Goal: Task Accomplishment & Management: Manage account settings

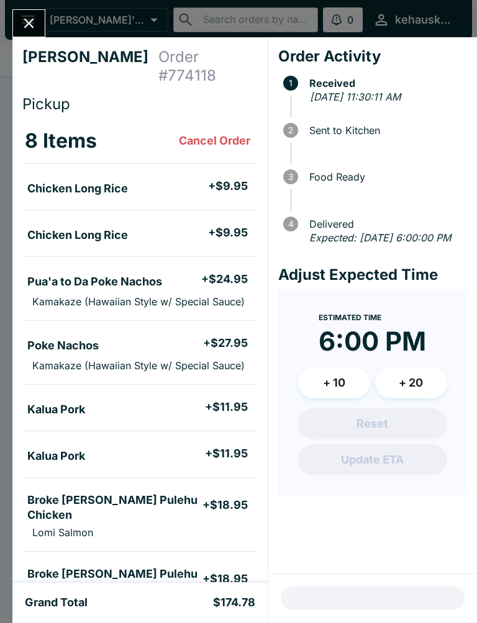
click at [349, 125] on span "Sent to Kitchen" at bounding box center [385, 130] width 164 height 11
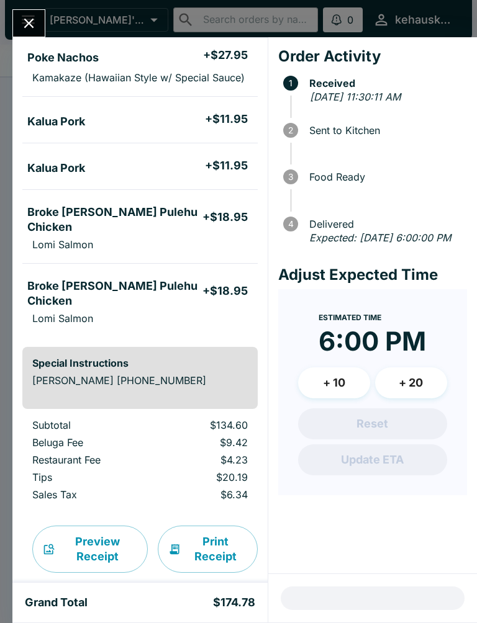
click at [34, 18] on icon "Close" at bounding box center [28, 23] width 17 height 17
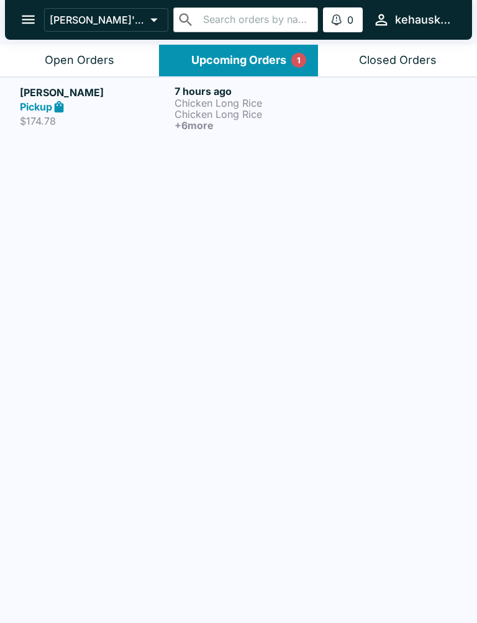
click at [220, 99] on p "Chicken Long Rice" at bounding box center [249, 102] width 150 height 11
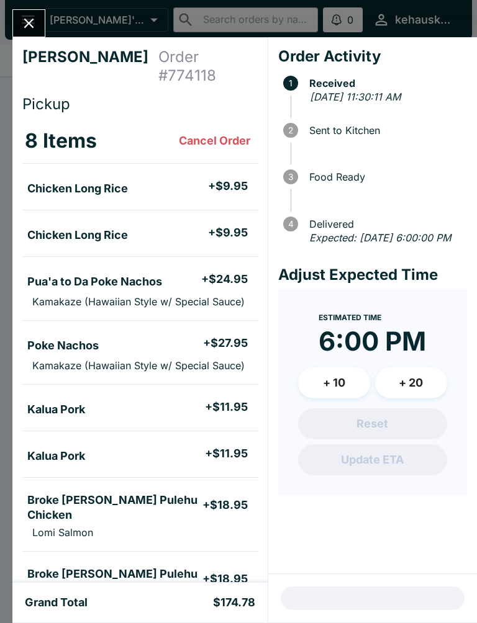
click at [31, 20] on icon "Close" at bounding box center [28, 23] width 17 height 17
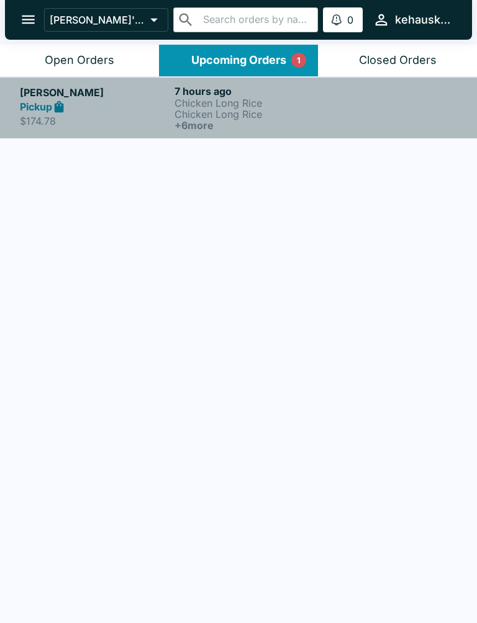
click at [41, 106] on strong "Pickup" at bounding box center [36, 107] width 32 height 12
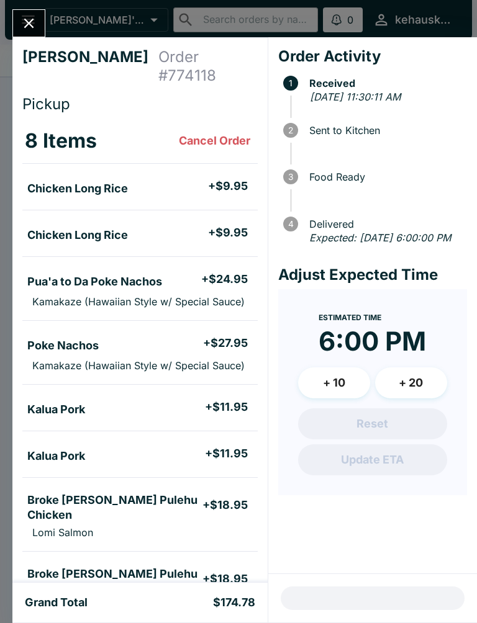
click at [380, 322] on span "Estimated Time" at bounding box center [349, 317] width 63 height 9
click at [359, 125] on span "Sent to Kitchen" at bounding box center [385, 130] width 164 height 11
click at [334, 244] on em "Expected: [DATE] 6:00:00 PM" at bounding box center [379, 237] width 141 height 12
click at [30, 20] on icon "Close" at bounding box center [28, 23] width 17 height 17
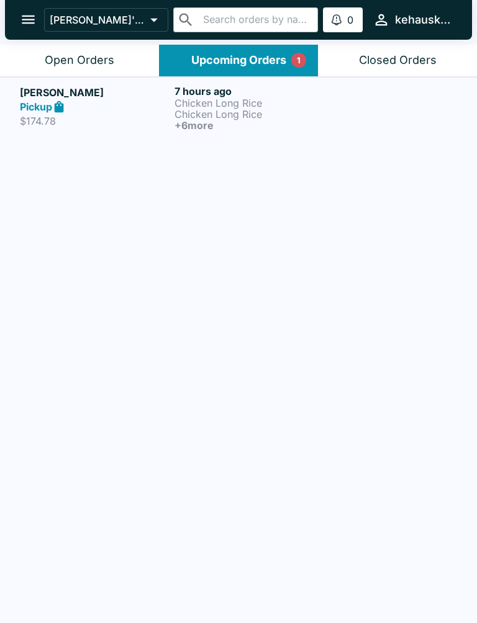
click at [207, 99] on p "Chicken Long Rice" at bounding box center [249, 102] width 150 height 11
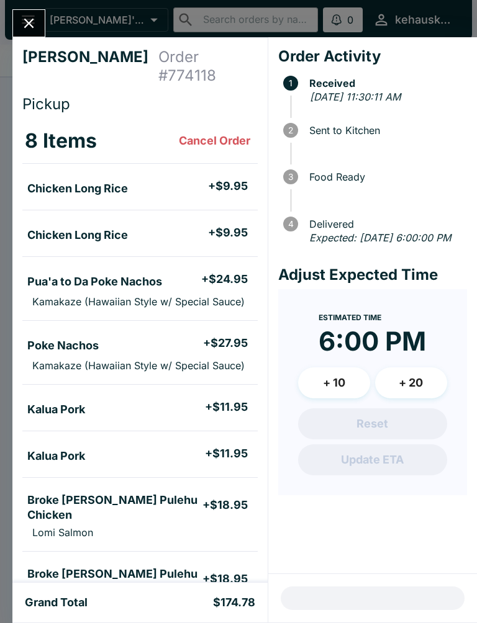
click at [33, 12] on button "Close" at bounding box center [29, 23] width 32 height 27
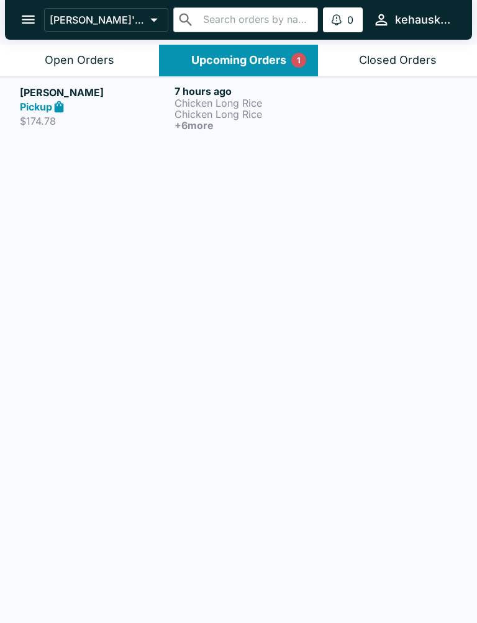
click at [104, 47] on button "Open Orders" at bounding box center [79, 61] width 159 height 32
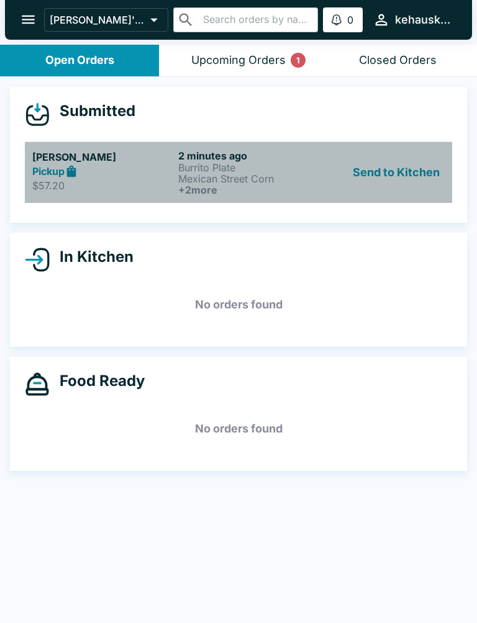
click at [215, 166] on p "Burrito Plate" at bounding box center [248, 167] width 141 height 11
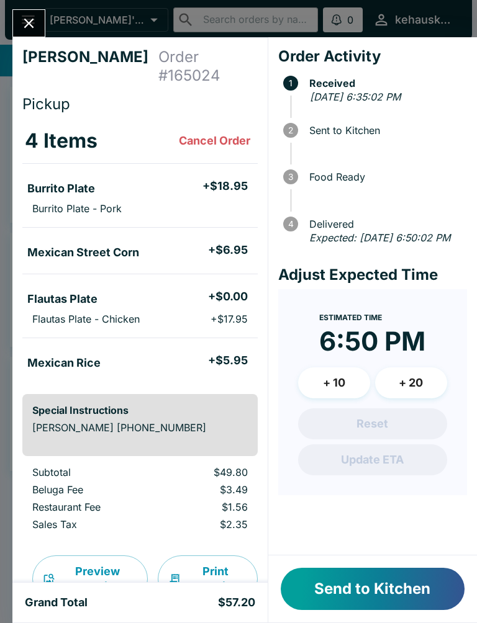
click at [402, 582] on button "Send to Kitchen" at bounding box center [372, 589] width 184 height 42
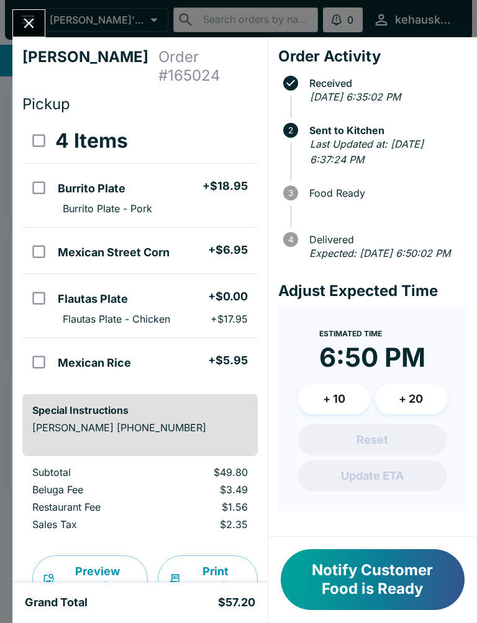
click at [41, 18] on button "Close" at bounding box center [29, 23] width 32 height 27
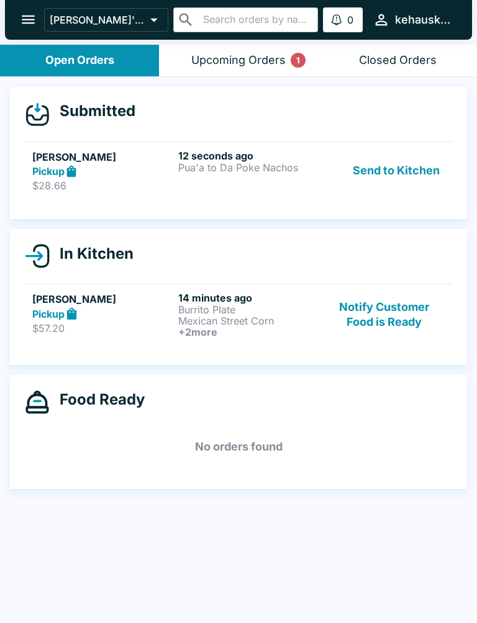
click at [235, 157] on h6 "12 seconds ago" at bounding box center [248, 156] width 141 height 12
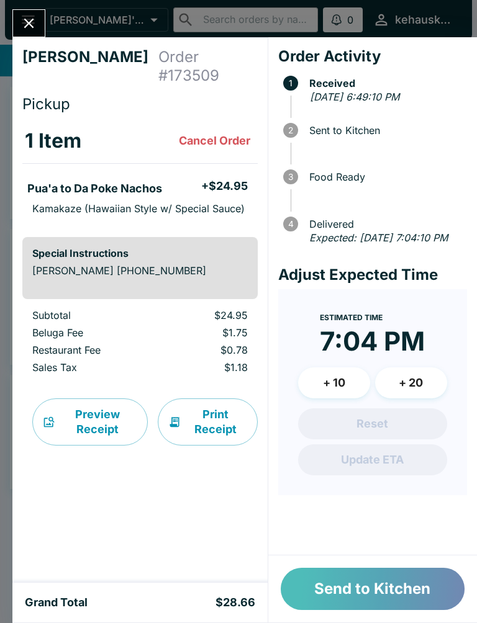
click at [384, 580] on button "Send to Kitchen" at bounding box center [372, 589] width 184 height 42
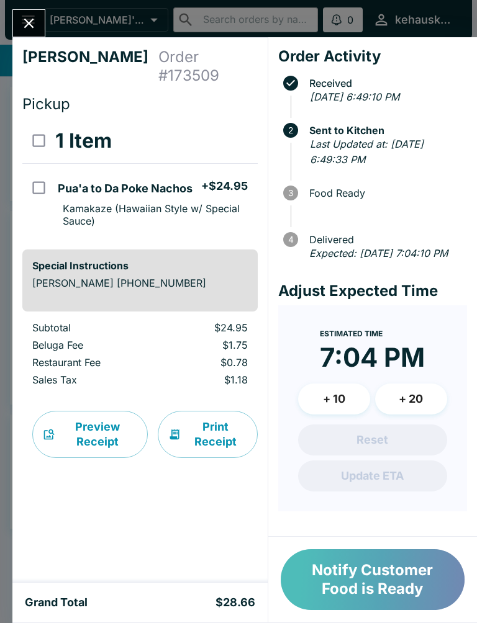
click at [405, 572] on button "Notify Customer Food is Ready" at bounding box center [372, 579] width 184 height 61
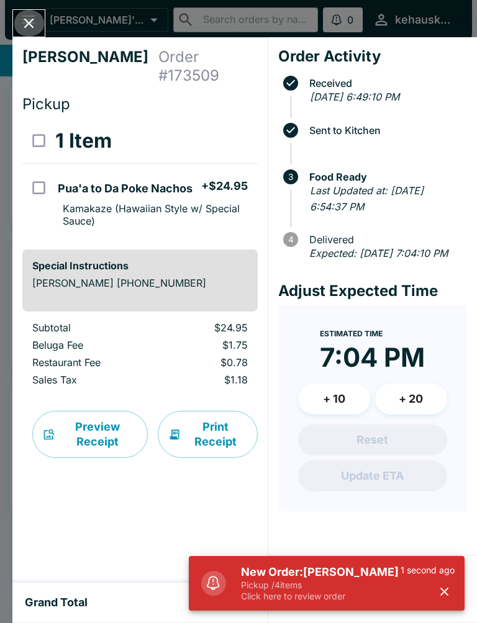
click at [30, 24] on icon "Close" at bounding box center [29, 24] width 10 height 10
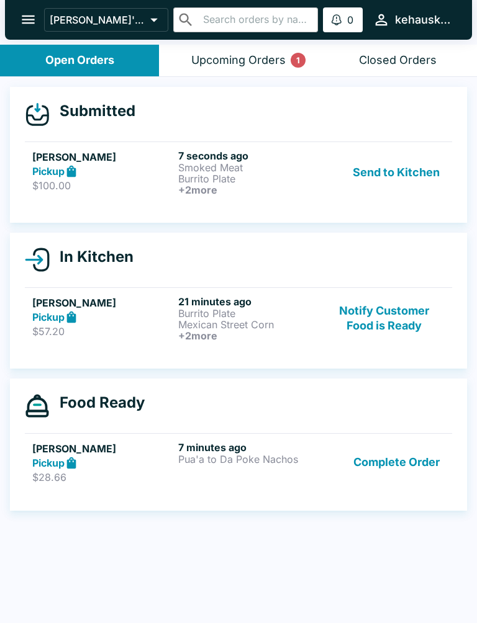
click at [194, 117] on div "Submitted" at bounding box center [238, 114] width 427 height 25
click at [211, 152] on h6 "7 seconds ago" at bounding box center [248, 156] width 141 height 12
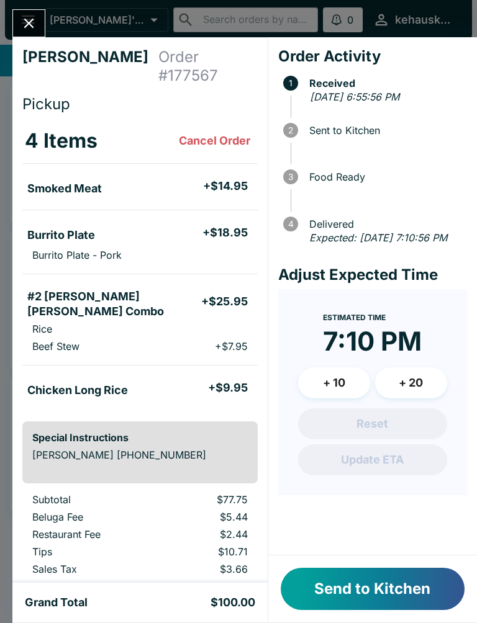
click at [377, 578] on button "Send to Kitchen" at bounding box center [372, 589] width 184 height 42
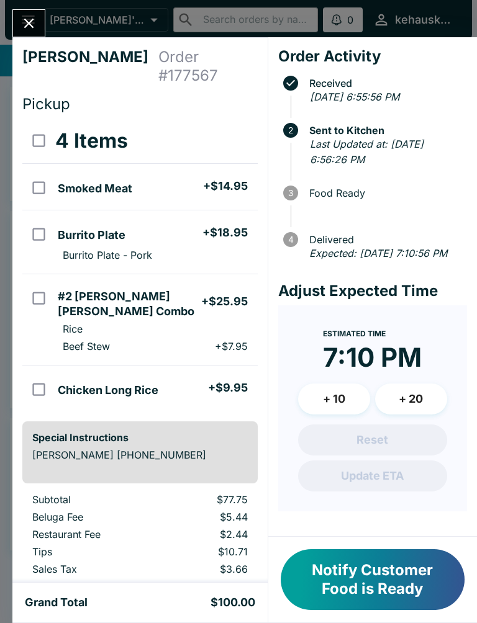
click at [19, 22] on button "Close" at bounding box center [29, 23] width 32 height 27
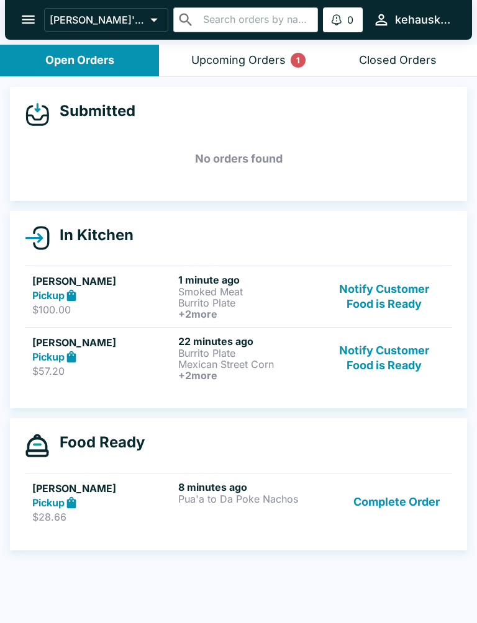
click at [19, 22] on button "open drawer" at bounding box center [28, 20] width 32 height 32
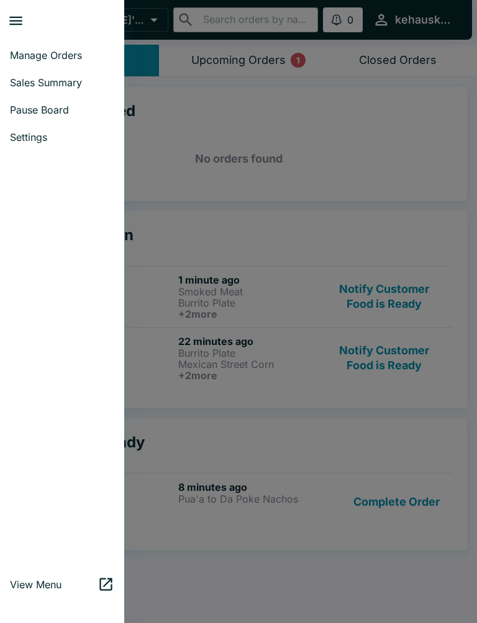
click at [289, 200] on div at bounding box center [238, 311] width 477 height 623
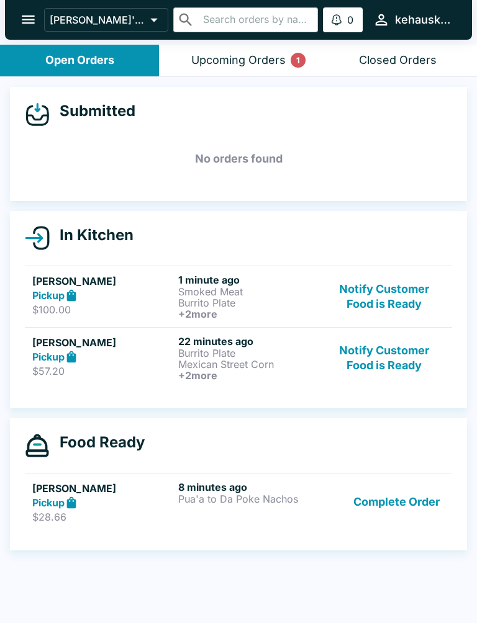
click at [412, 503] on button "Complete Order" at bounding box center [396, 502] width 96 height 43
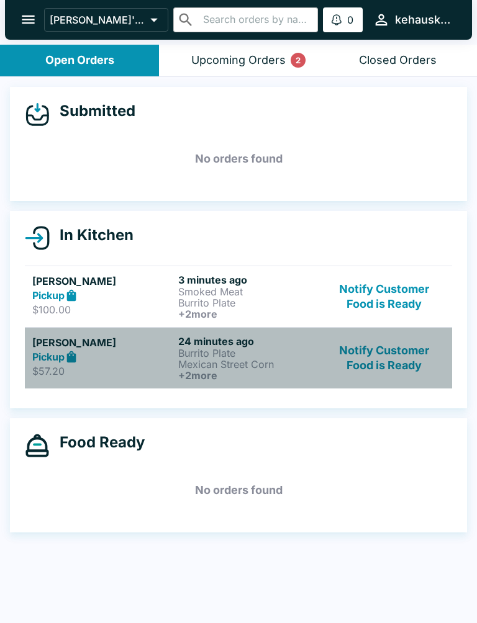
click at [206, 363] on p "Mexican Street Corn" at bounding box center [248, 364] width 141 height 11
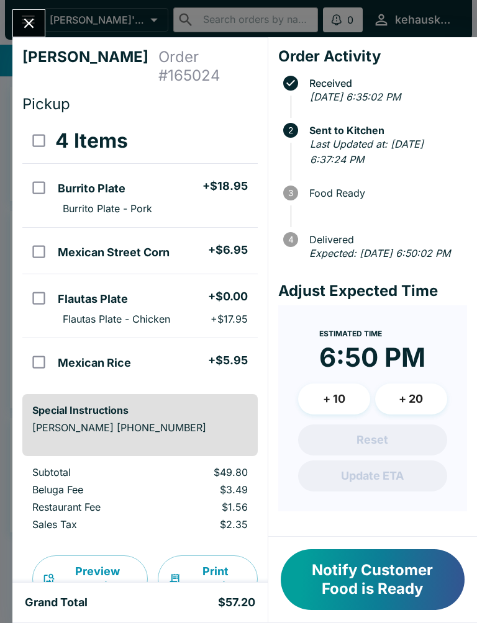
click at [37, 20] on icon "Close" at bounding box center [28, 23] width 17 height 17
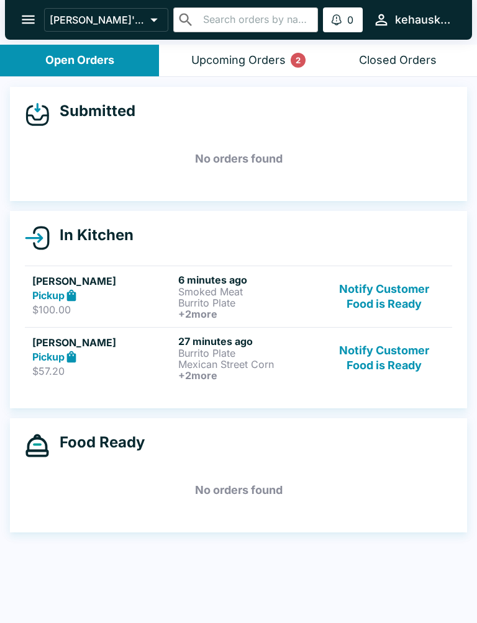
click at [87, 284] on h5 "[PERSON_NAME]" at bounding box center [102, 281] width 141 height 15
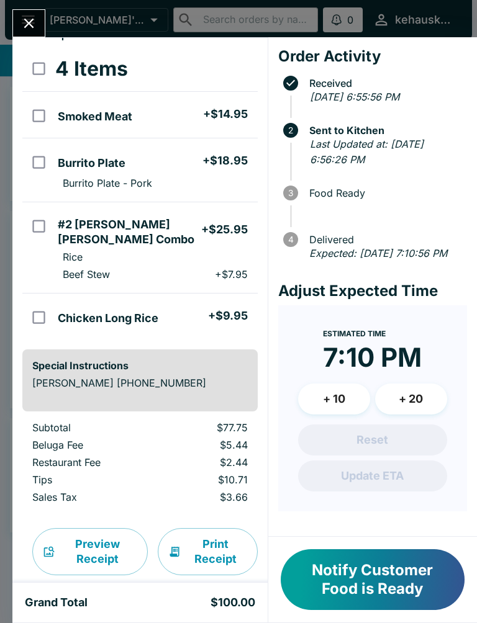
scroll to position [75, 0]
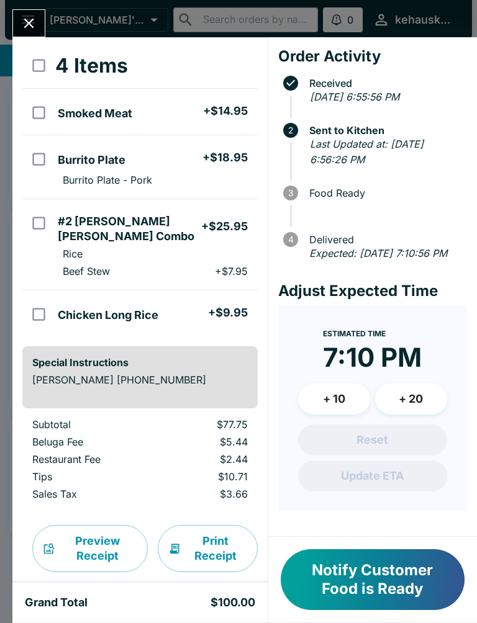
click at [22, 21] on icon "Close" at bounding box center [28, 23] width 17 height 17
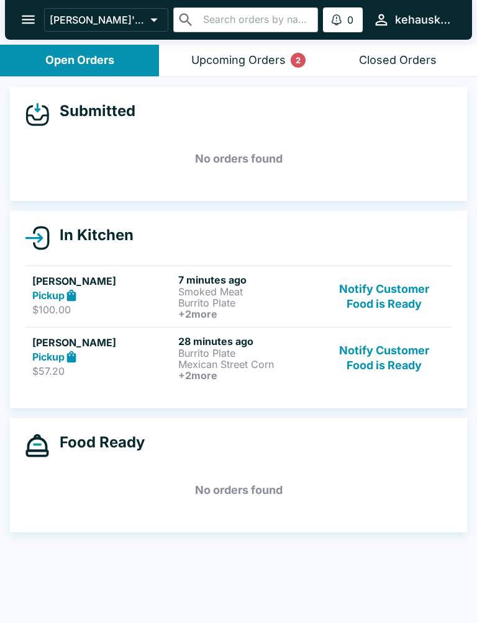
click at [86, 279] on h5 "[PERSON_NAME]" at bounding box center [102, 281] width 141 height 15
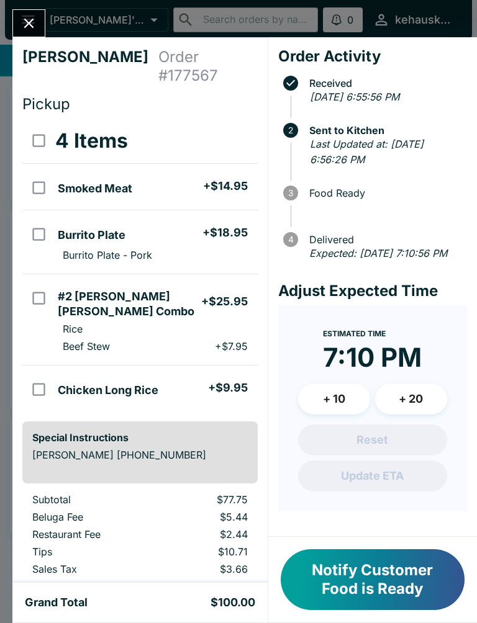
click at [35, 6] on div "[PERSON_NAME] Order # 177567 Pickup 4 Items Smoked Meat + $14.95 Burrito Plate …" at bounding box center [238, 311] width 477 height 623
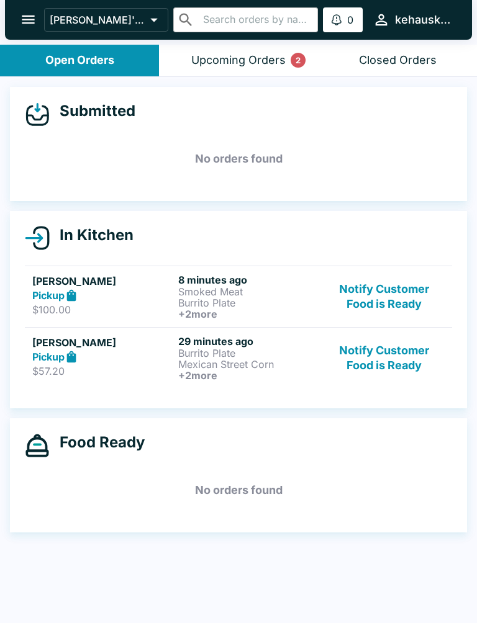
click at [93, 359] on div "Pickup" at bounding box center [102, 357] width 141 height 14
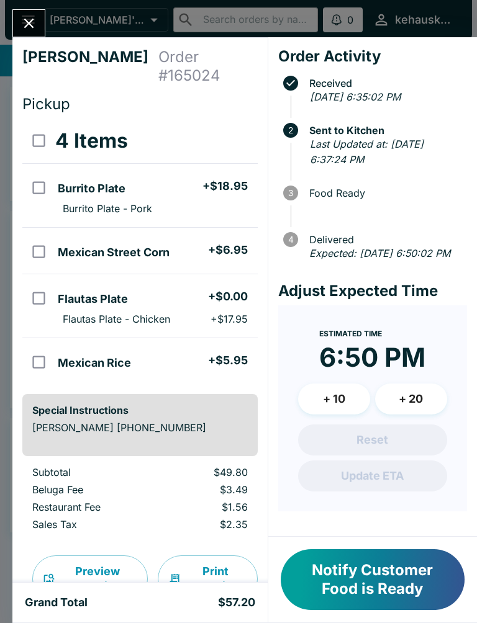
click at [23, 24] on icon "Close" at bounding box center [28, 23] width 17 height 17
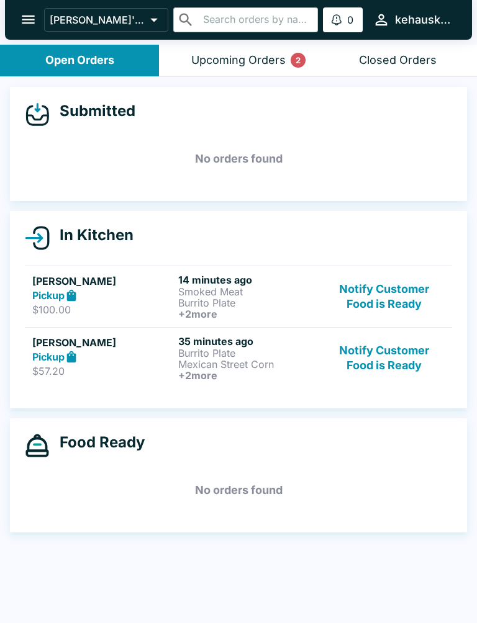
click at [109, 351] on div "Pickup" at bounding box center [102, 357] width 141 height 14
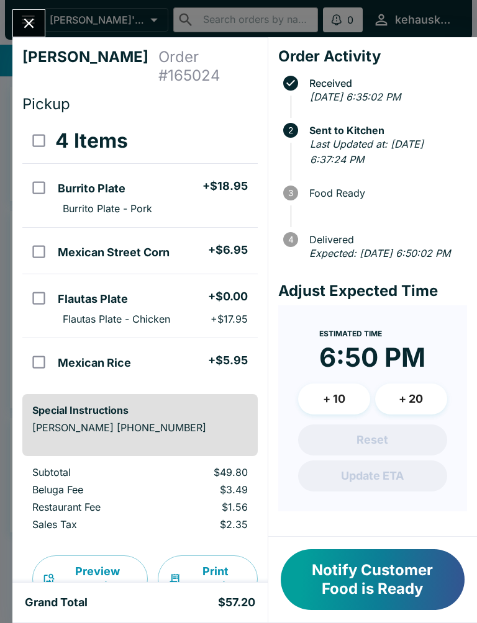
click at [27, 10] on button "Close" at bounding box center [29, 23] width 32 height 27
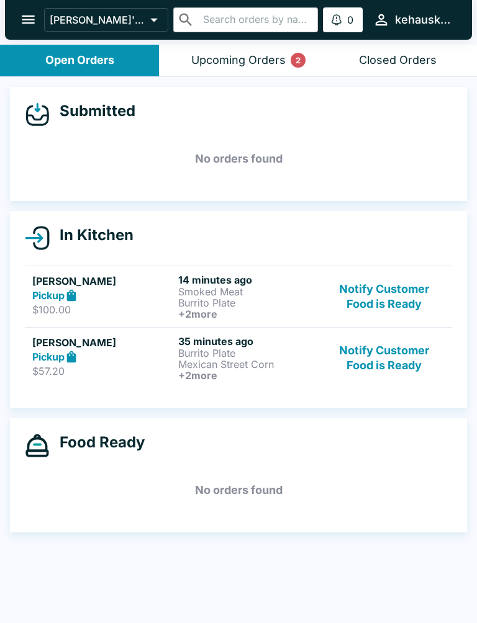
click at [120, 290] on div "Pickup" at bounding box center [102, 296] width 141 height 14
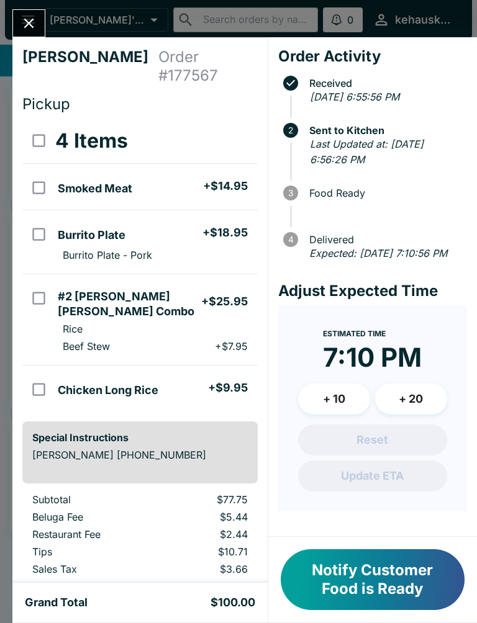
click at [37, 24] on icon "Close" at bounding box center [28, 23] width 17 height 17
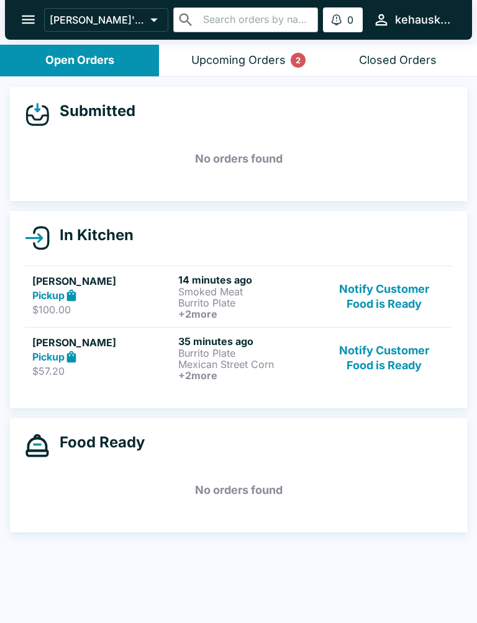
click at [102, 350] on div "Pickup" at bounding box center [102, 357] width 141 height 14
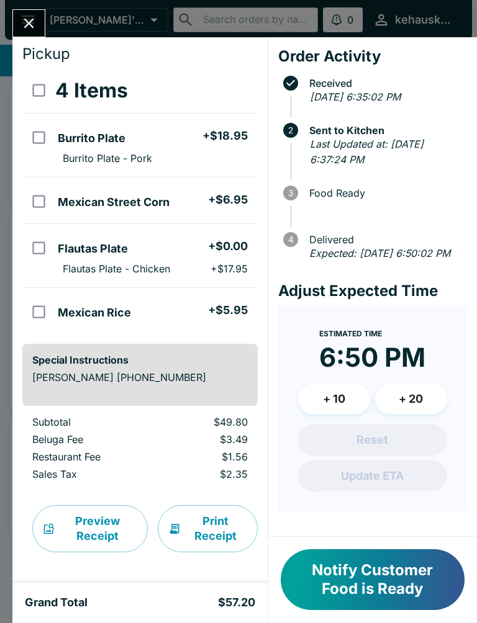
scroll to position [51, 0]
click at [34, 20] on icon "Close" at bounding box center [28, 23] width 17 height 17
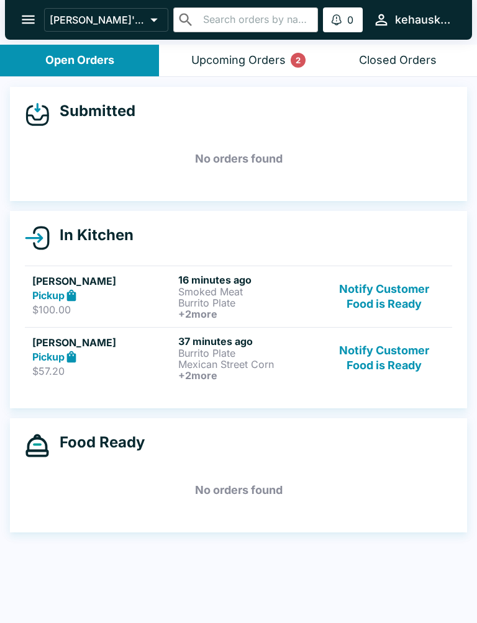
click at [100, 354] on div "Pickup" at bounding box center [102, 357] width 141 height 14
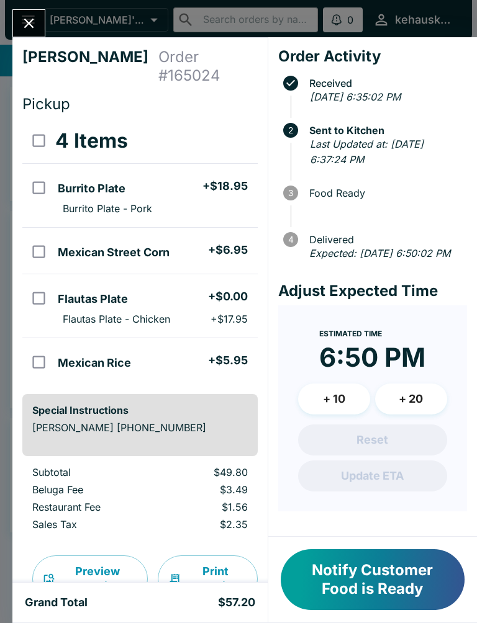
click at [20, 14] on button "Close" at bounding box center [29, 23] width 32 height 27
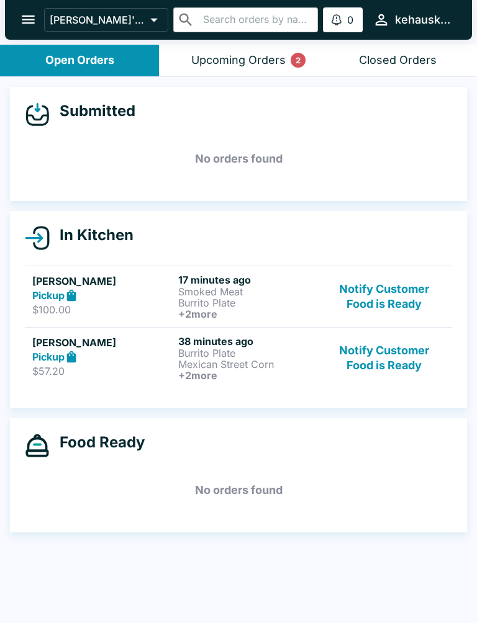
click at [120, 293] on div "Pickup" at bounding box center [102, 296] width 141 height 14
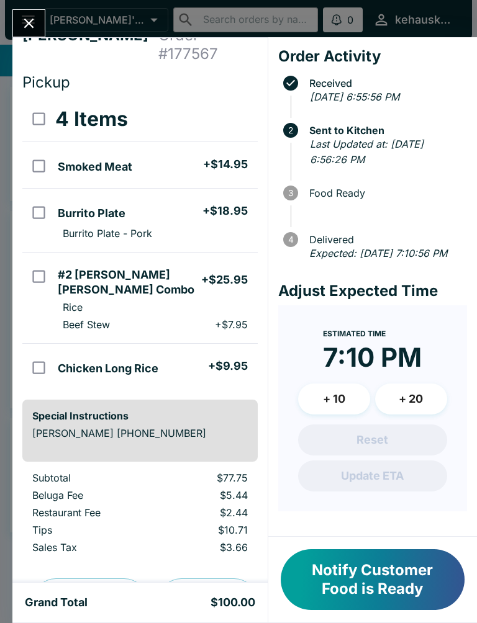
scroll to position [17, 0]
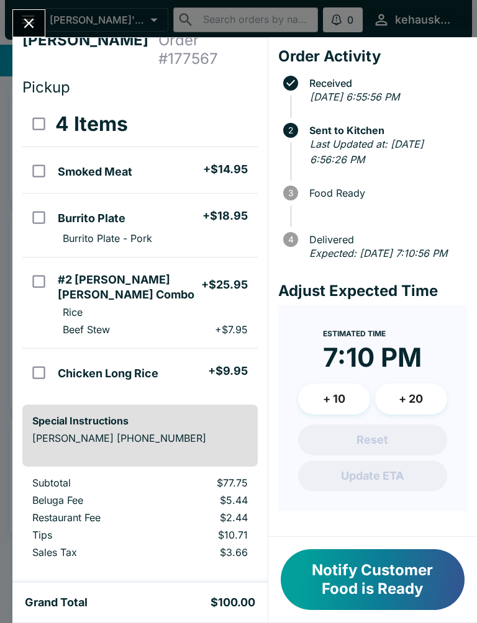
click at [26, 11] on button "Close" at bounding box center [29, 23] width 32 height 27
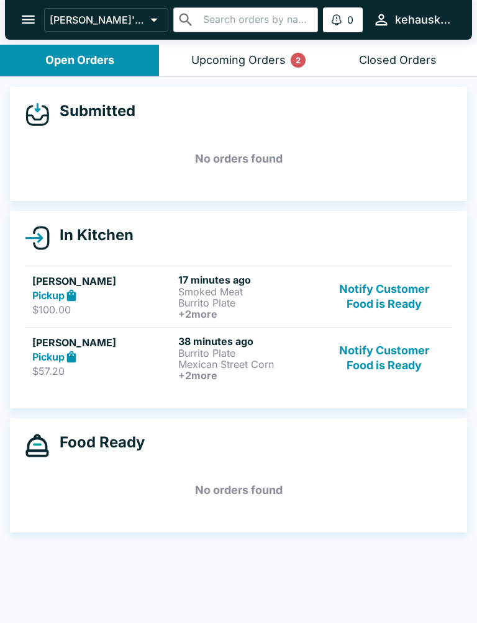
click at [114, 353] on div "Pickup" at bounding box center [102, 357] width 141 height 14
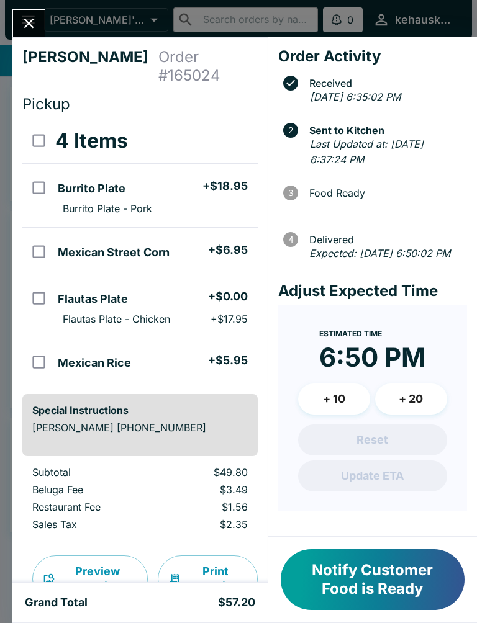
click at [26, 30] on icon "Close" at bounding box center [28, 23] width 17 height 17
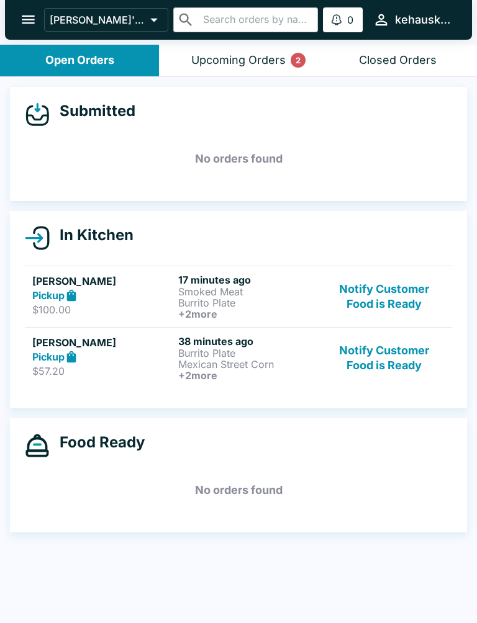
click at [122, 293] on div "Pickup" at bounding box center [102, 296] width 141 height 14
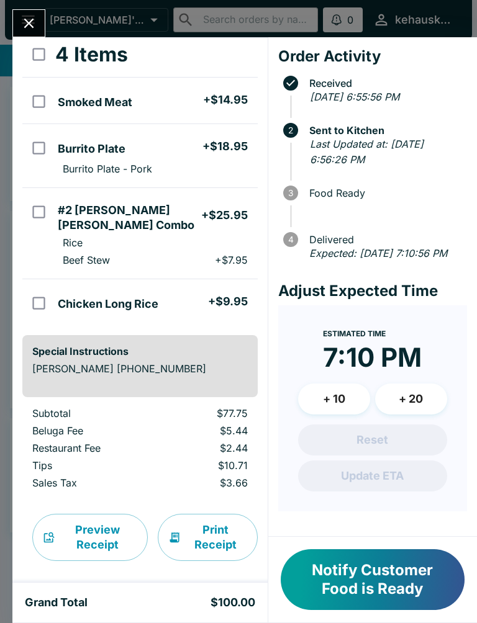
scroll to position [85, 0]
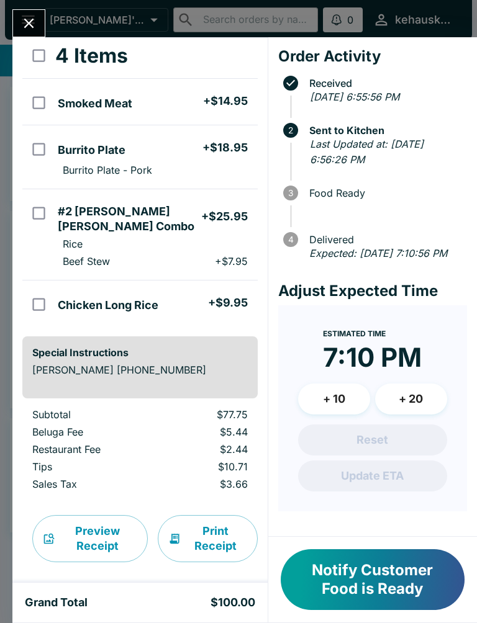
click at [20, 21] on button "Close" at bounding box center [29, 23] width 32 height 27
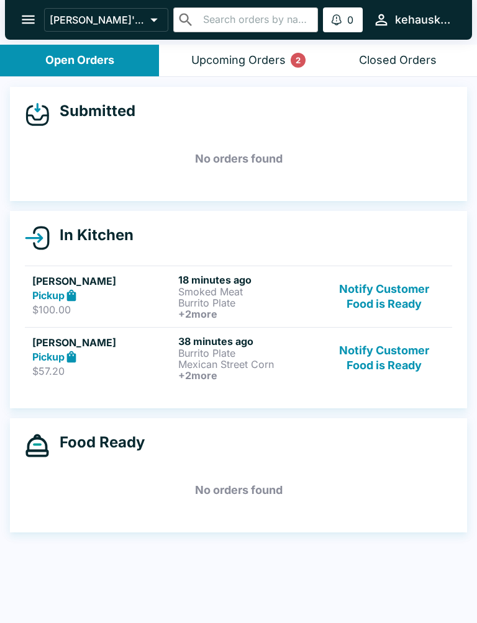
click at [122, 357] on div "Pickup" at bounding box center [102, 357] width 141 height 14
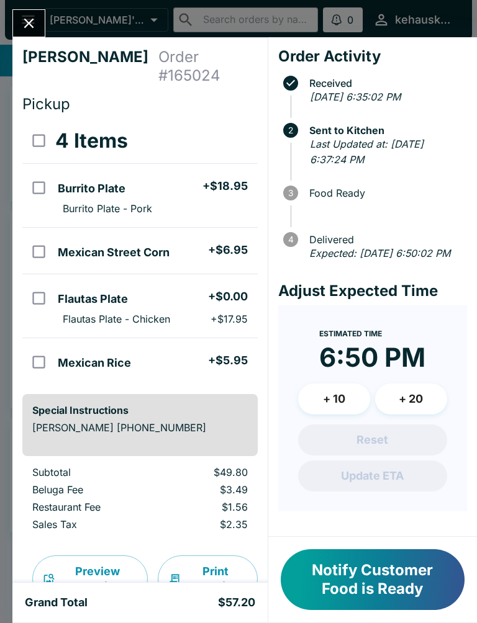
click at [24, 19] on icon "Close" at bounding box center [28, 23] width 17 height 17
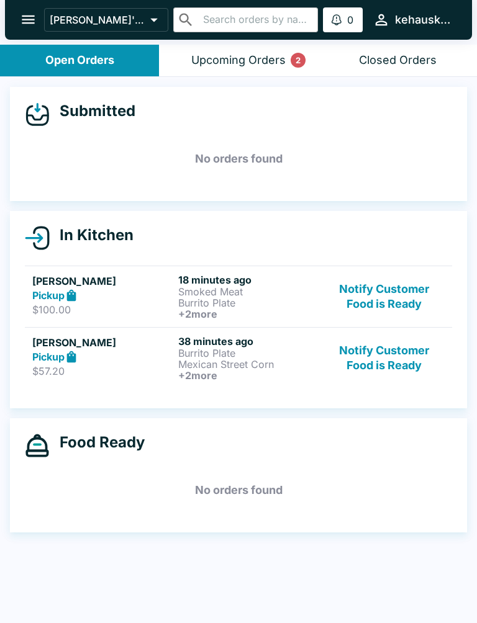
click at [157, 290] on div "Pickup" at bounding box center [102, 296] width 141 height 14
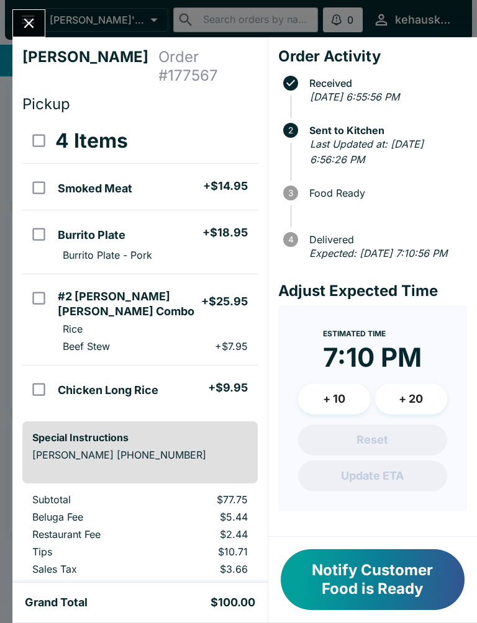
click at [38, 17] on button "Close" at bounding box center [29, 23] width 32 height 27
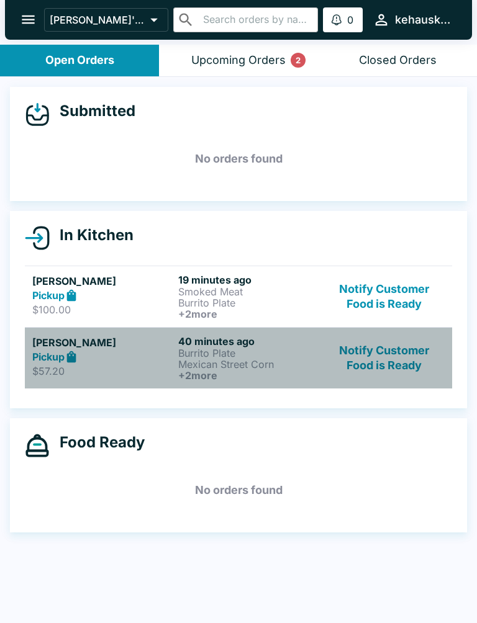
click at [130, 342] on h5 "[PERSON_NAME]" at bounding box center [102, 342] width 141 height 15
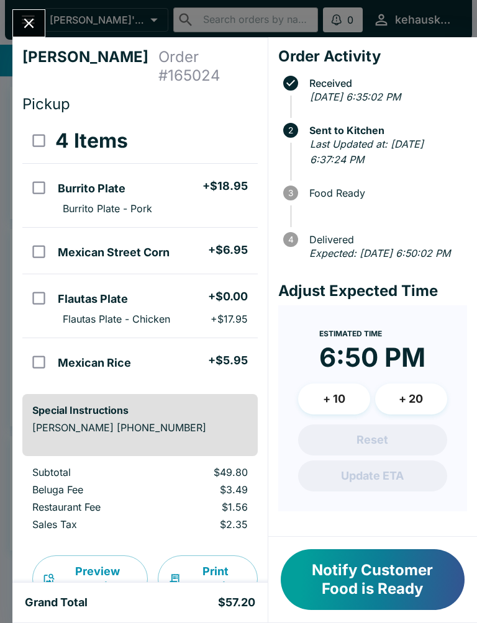
click at [33, 17] on icon "Close" at bounding box center [28, 23] width 17 height 17
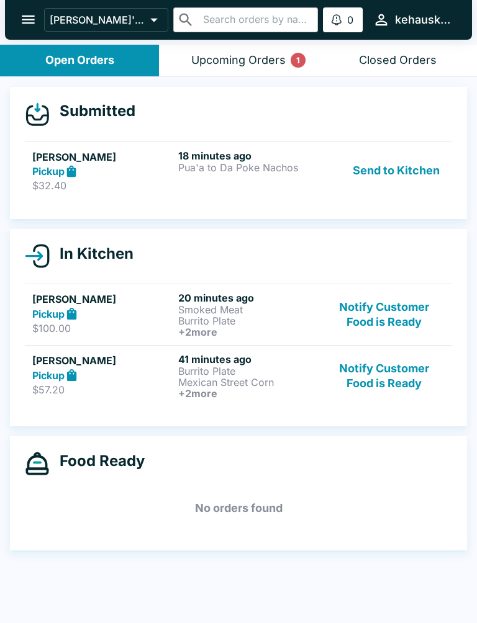
click at [228, 152] on h6 "18 minutes ago" at bounding box center [248, 156] width 141 height 12
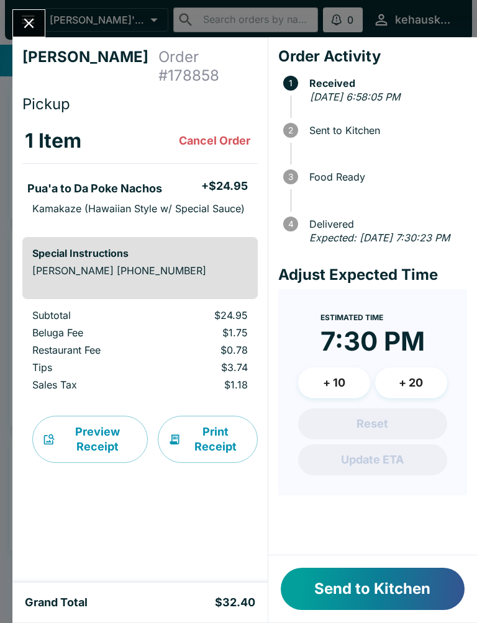
click at [352, 580] on button "Send to Kitchen" at bounding box center [372, 589] width 184 height 42
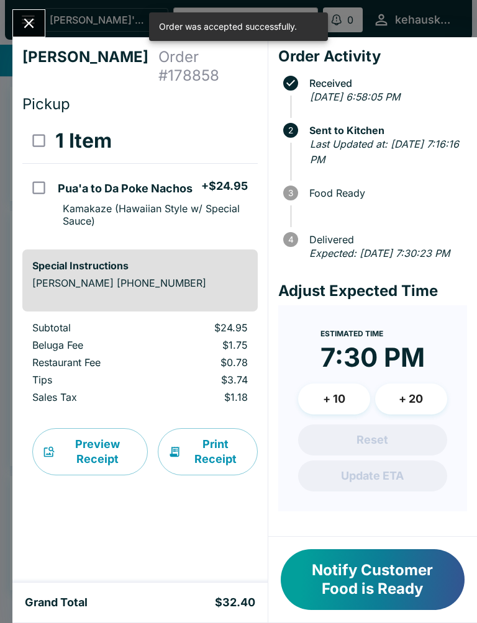
click at [30, 19] on icon "Close" at bounding box center [28, 23] width 17 height 17
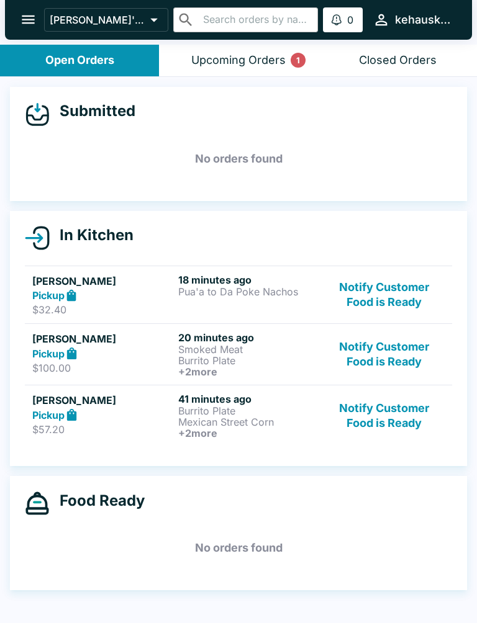
click at [117, 414] on div "Pickup" at bounding box center [102, 415] width 141 height 14
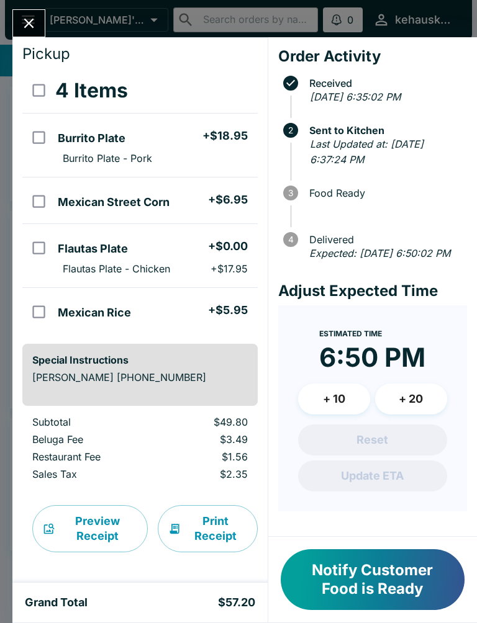
scroll to position [50, 0]
click at [23, 22] on icon "Close" at bounding box center [28, 23] width 17 height 17
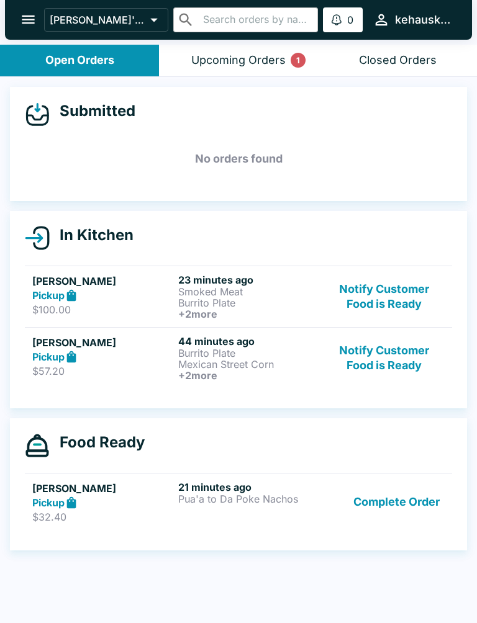
click at [223, 359] on p "Mexican Street Corn" at bounding box center [248, 364] width 141 height 11
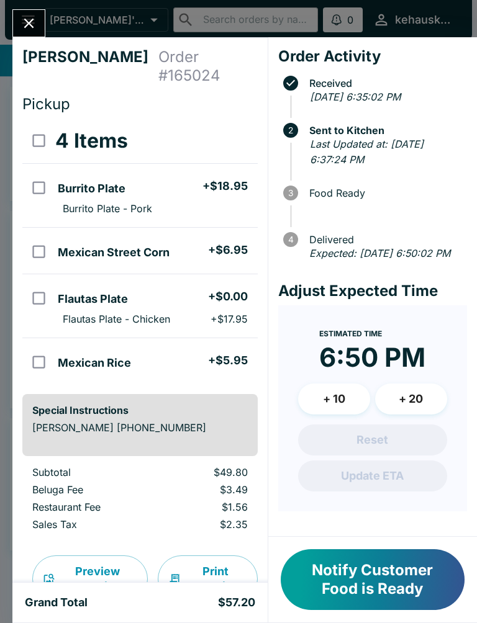
click at [28, 35] on button "Close" at bounding box center [29, 23] width 32 height 27
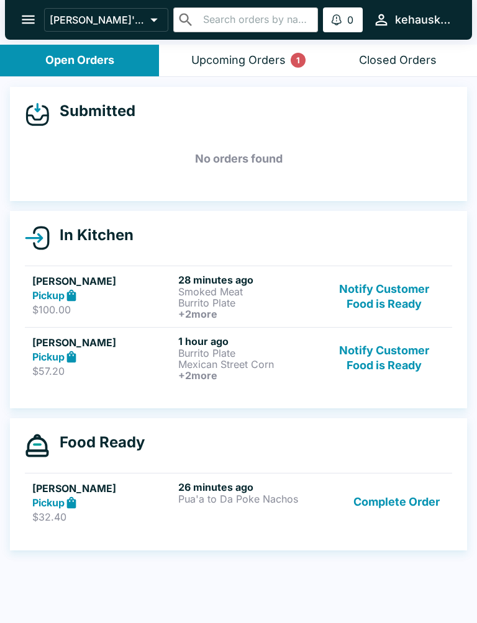
click at [97, 302] on div "Pickup" at bounding box center [102, 296] width 141 height 14
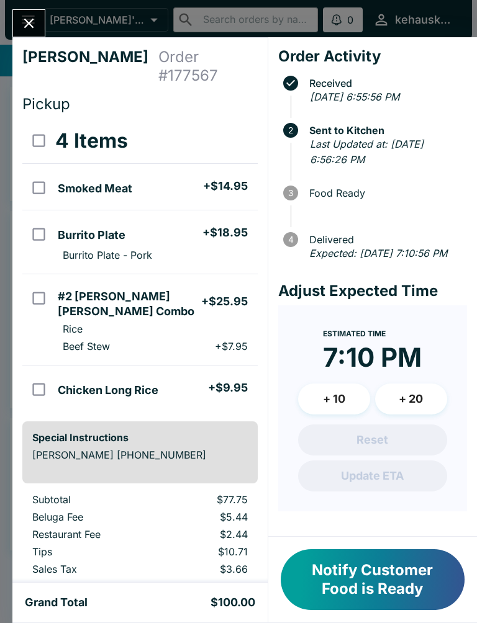
click at [40, 11] on div at bounding box center [28, 23] width 33 height 28
click at [30, 30] on icon "Close" at bounding box center [28, 23] width 17 height 17
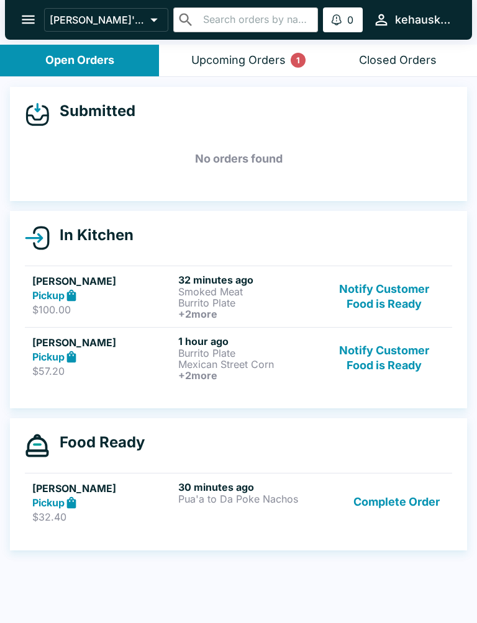
click at [218, 496] on p "Pua'a to Da Poke Nachos" at bounding box center [248, 498] width 141 height 11
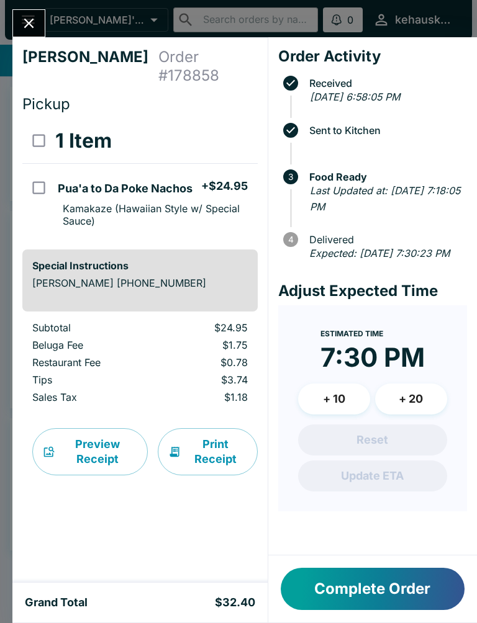
click at [25, 16] on icon "Close" at bounding box center [28, 23] width 17 height 17
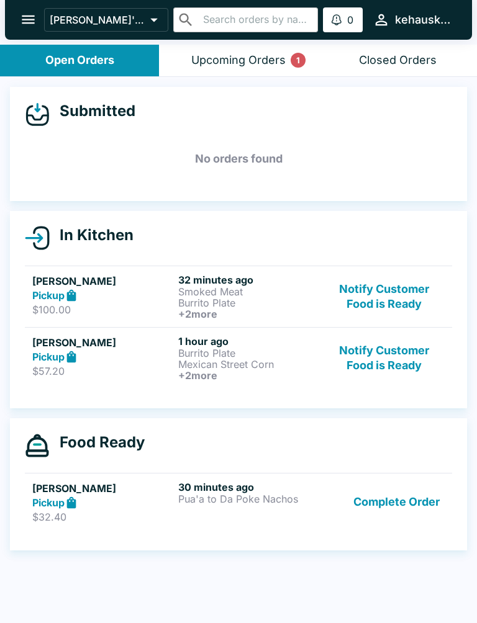
click at [196, 354] on p "Burrito Plate" at bounding box center [248, 352] width 141 height 11
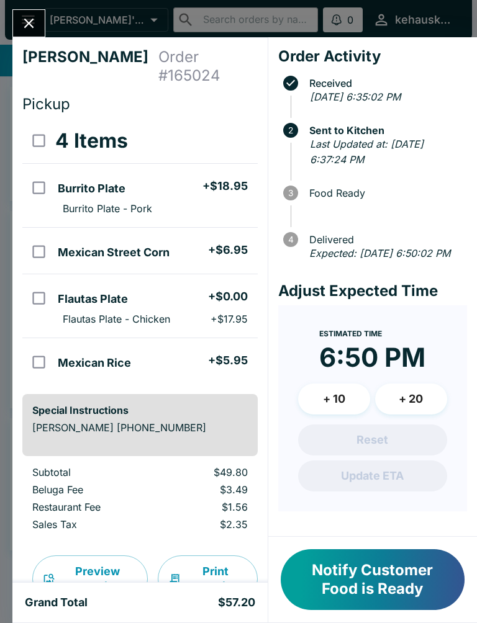
click at [397, 573] on button "Notify Customer Food is Ready" at bounding box center [372, 579] width 184 height 61
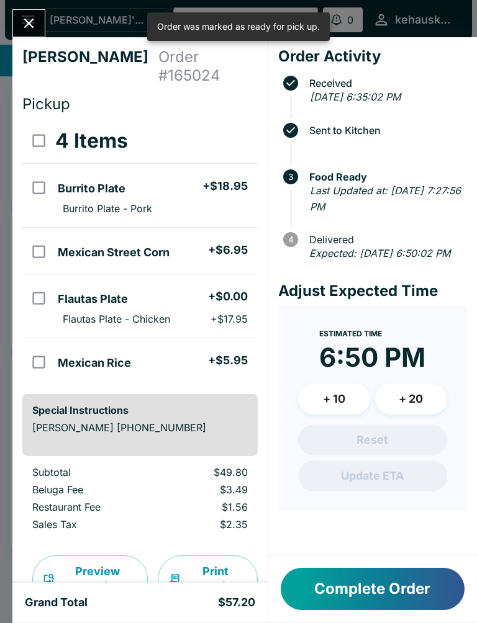
click at [375, 565] on div "Complete Order" at bounding box center [372, 588] width 208 height 67
click at [365, 581] on button "Complete Order" at bounding box center [372, 589] width 184 height 42
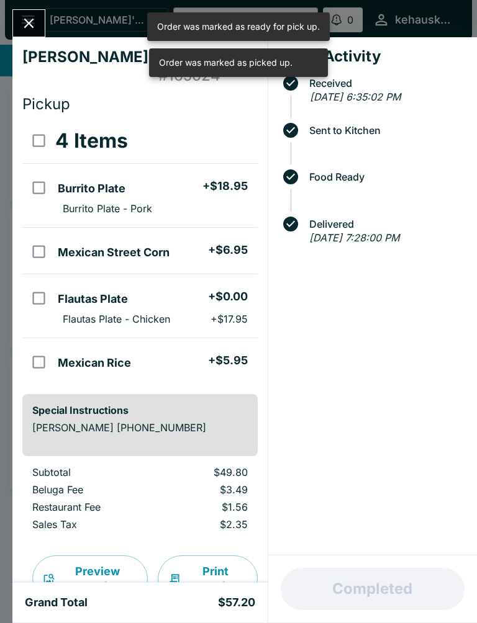
click at [40, 21] on button "Close" at bounding box center [29, 23] width 32 height 27
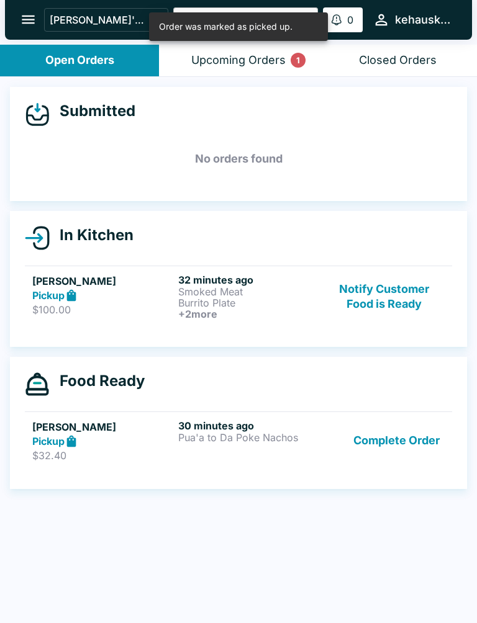
click at [225, 292] on p "Smoked Meat" at bounding box center [248, 291] width 141 height 11
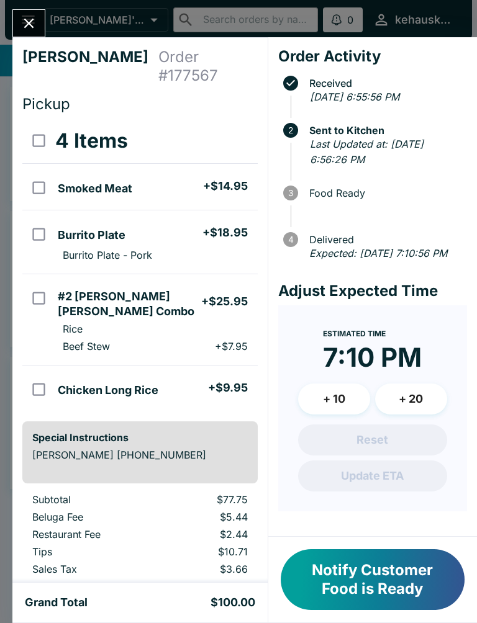
click at [44, 25] on button "Close" at bounding box center [29, 23] width 32 height 27
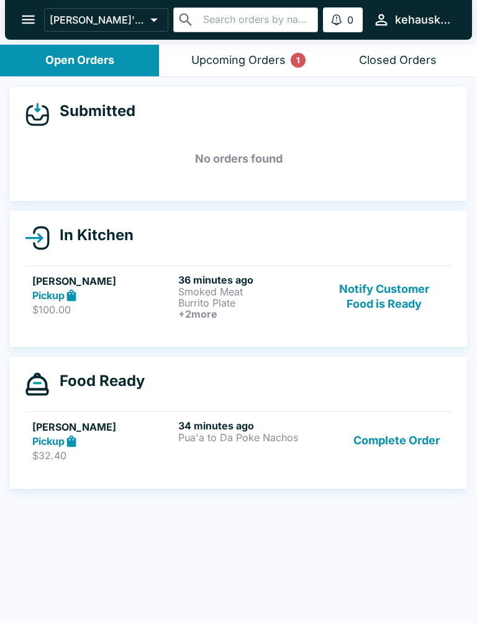
click at [199, 416] on link "[PERSON_NAME] Pickup $32.40 34 minutes ago Pua'a to Da Poke Nachos Complete Ord…" at bounding box center [238, 440] width 427 height 58
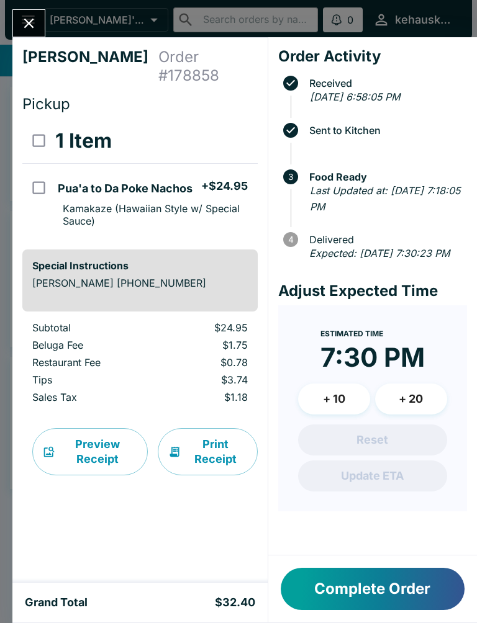
click at [396, 579] on button "Complete Order" at bounding box center [372, 589] width 184 height 42
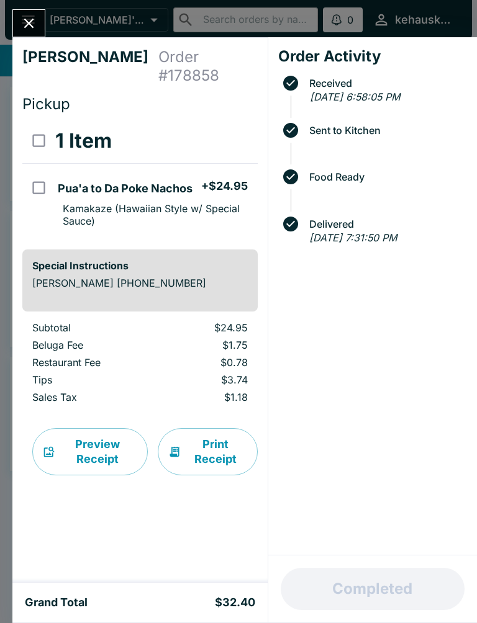
click at [20, 23] on button "Close" at bounding box center [29, 23] width 32 height 27
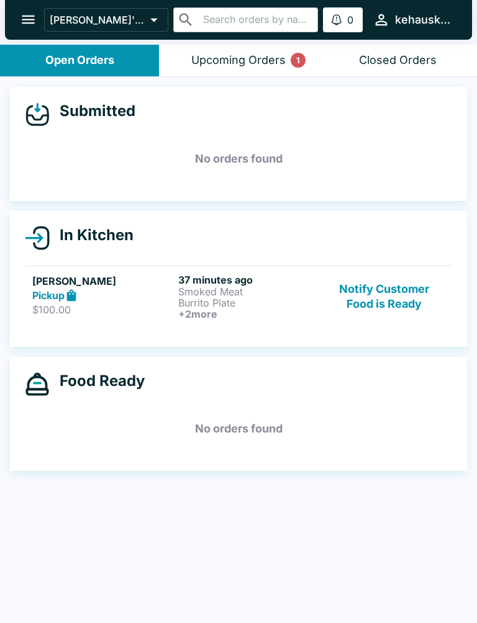
click at [173, 291] on div "[PERSON_NAME] Pickup $100.00 37 minutes ago Smoked Meat Burrito Plate + 2 more …" at bounding box center [238, 297] width 412 height 46
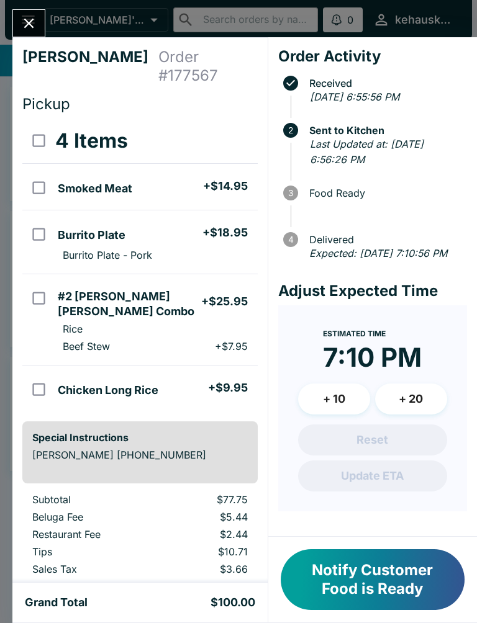
click at [377, 577] on button "Notify Customer Food is Ready" at bounding box center [372, 579] width 184 height 61
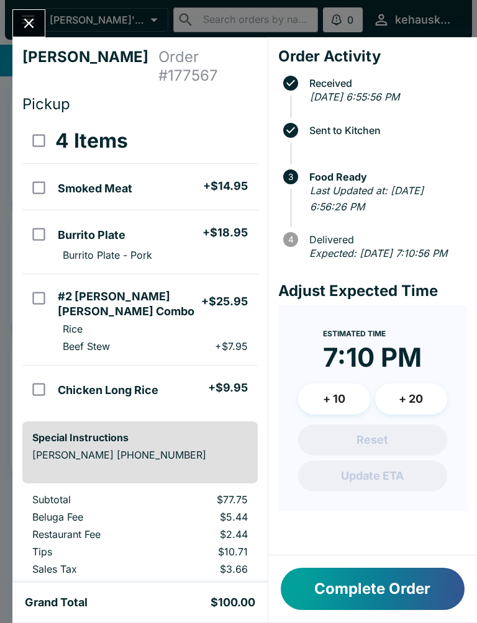
click at [405, 579] on button "Complete Order" at bounding box center [372, 589] width 184 height 42
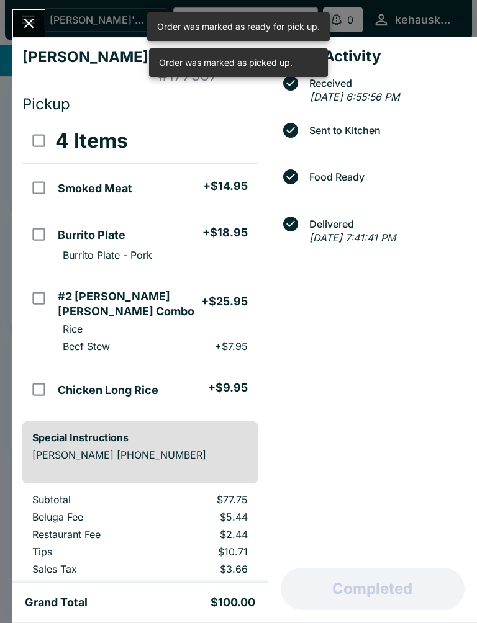
click at [19, 29] on button "Close" at bounding box center [29, 23] width 32 height 27
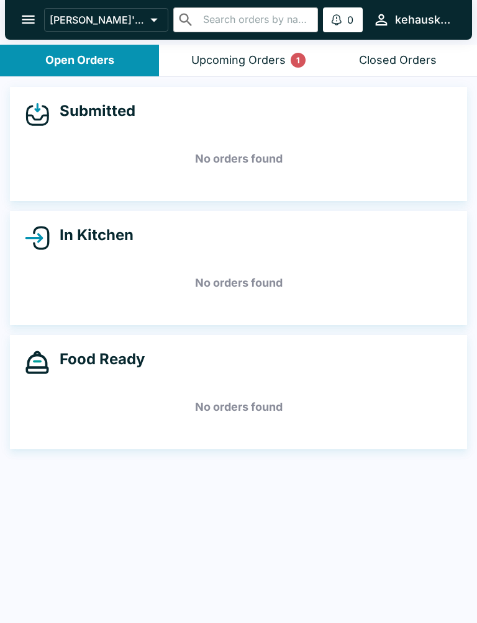
click at [244, 62] on div "Upcoming Orders 1" at bounding box center [238, 60] width 94 height 14
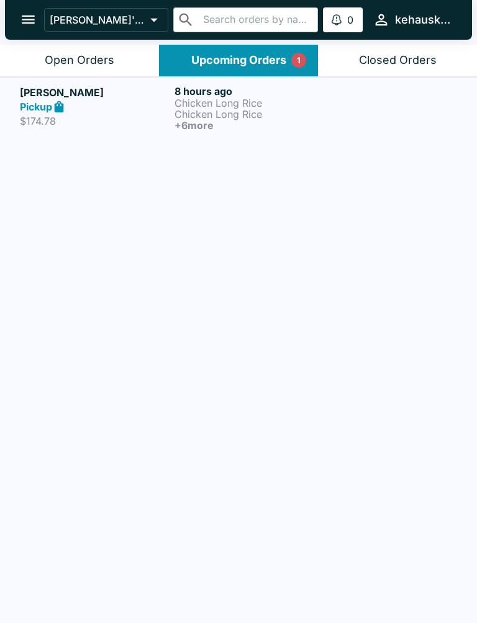
click at [97, 56] on div "Open Orders" at bounding box center [79, 60] width 69 height 14
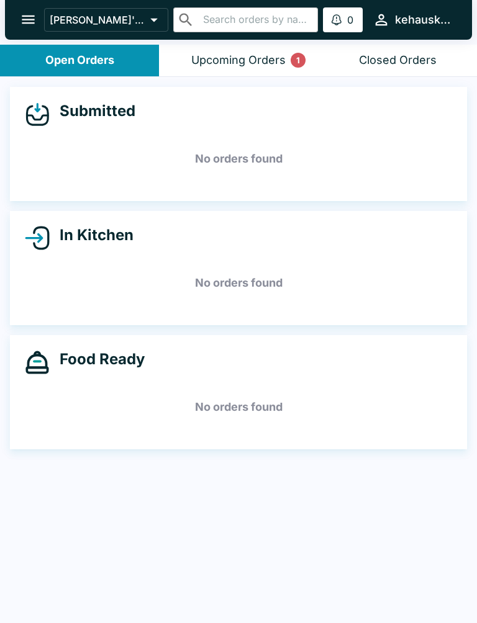
click at [35, 20] on icon "open drawer" at bounding box center [28, 19] width 17 height 17
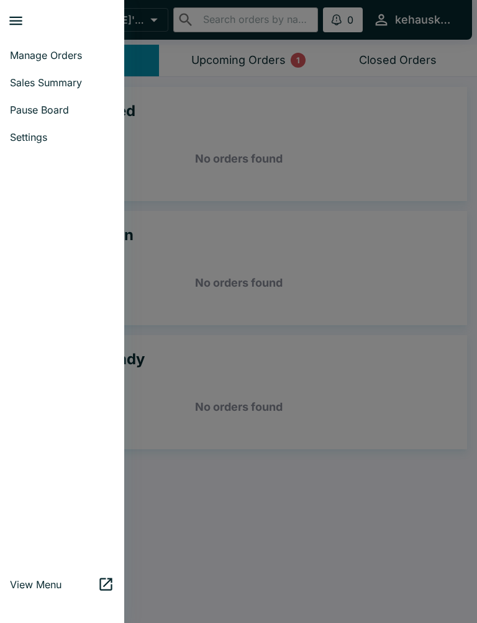
click at [74, 51] on span "Manage Orders" at bounding box center [62, 55] width 104 height 12
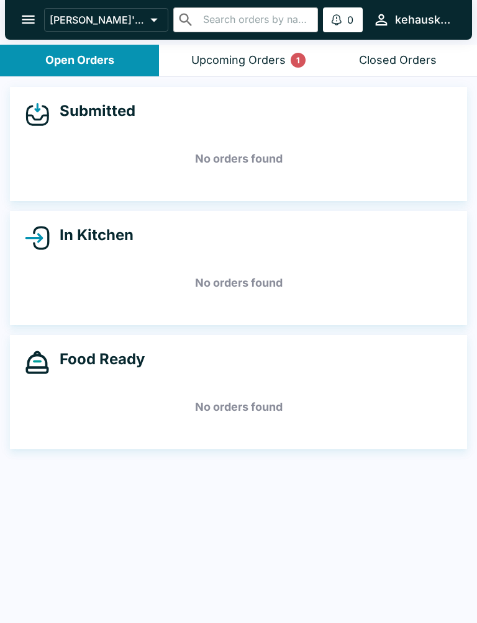
click at [15, 11] on button "open drawer" at bounding box center [28, 20] width 32 height 32
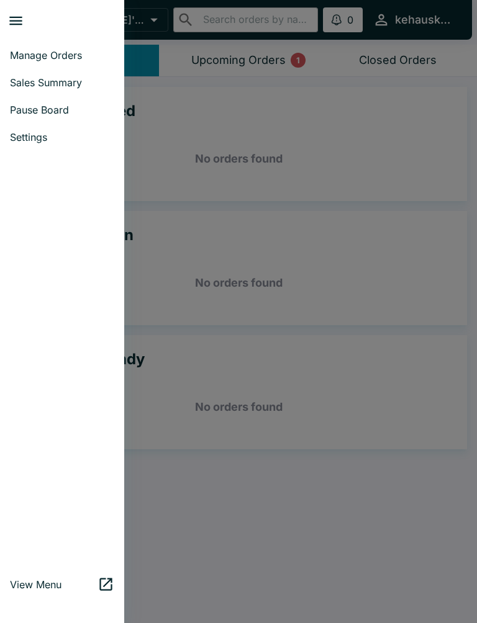
click at [78, 79] on span "Sales Summary" at bounding box center [62, 82] width 104 height 12
select select "03:00"
